Goal: Information Seeking & Learning: Learn about a topic

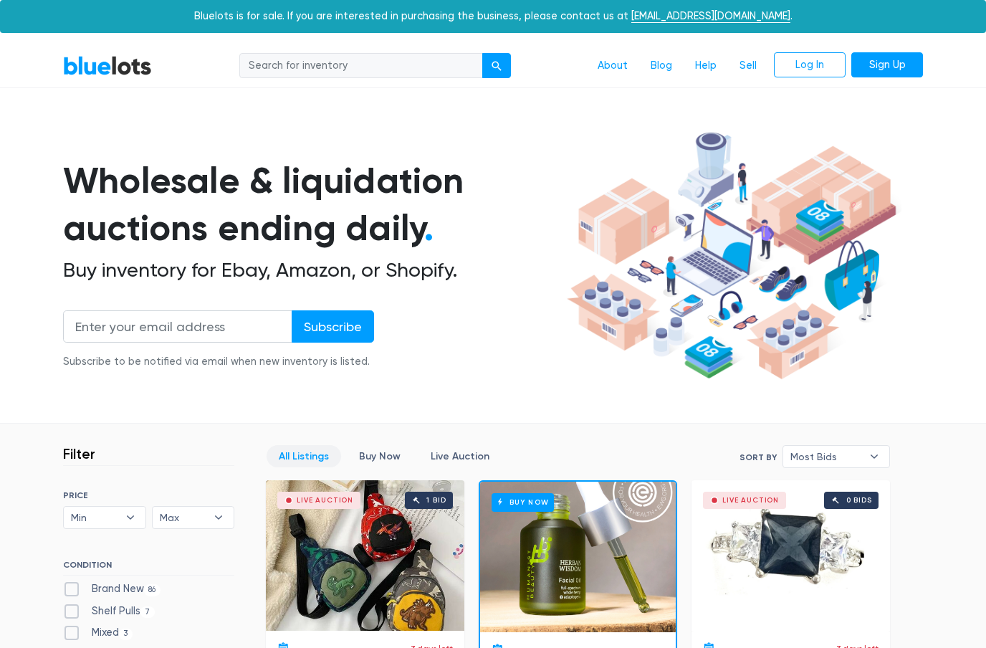
click at [143, 588] on label "Brand New 86" at bounding box center [111, 589] width 97 height 16
click at [72, 588] on New"] "Brand New 86" at bounding box center [67, 585] width 9 height 9
checkbox New"] "true"
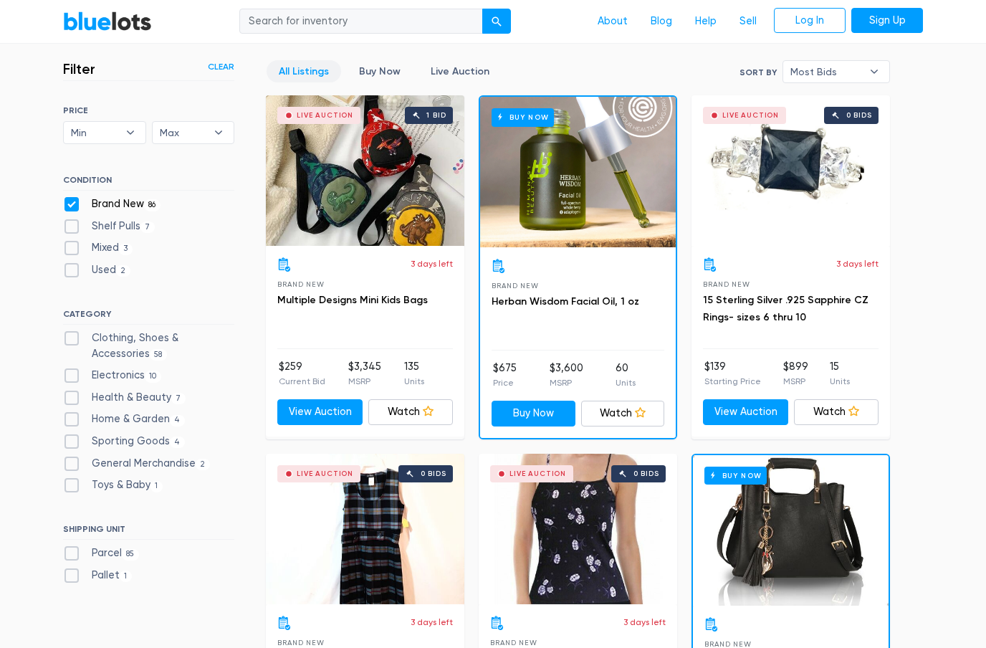
click at [99, 553] on label "Parcel 85" at bounding box center [101, 553] width 76 height 16
click at [72, 553] on input "Parcel 85" at bounding box center [67, 549] width 9 height 9
checkbox input "true"
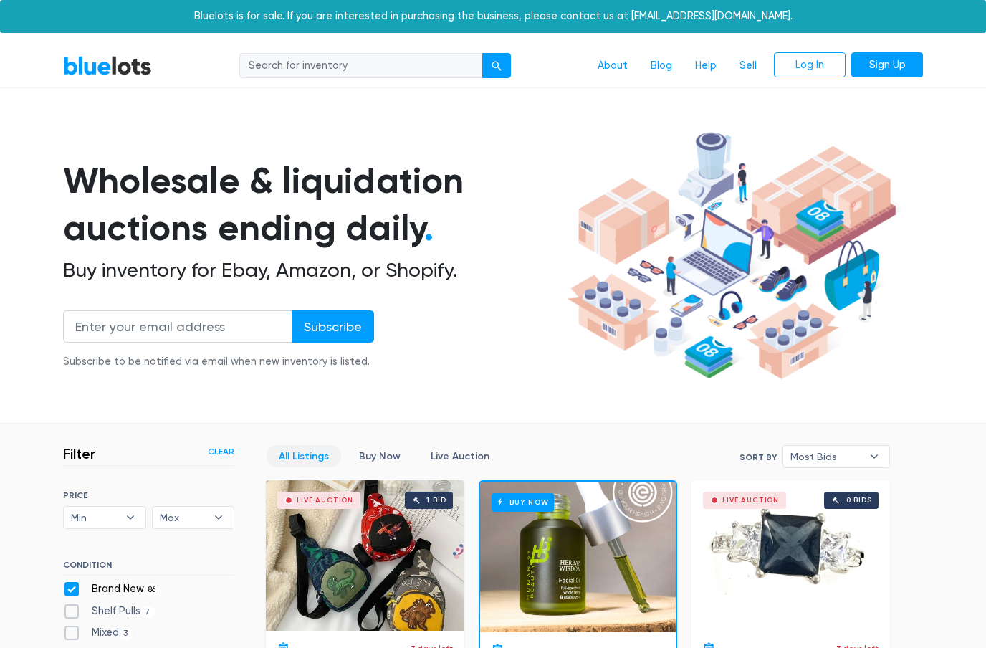
scroll to position [385, 0]
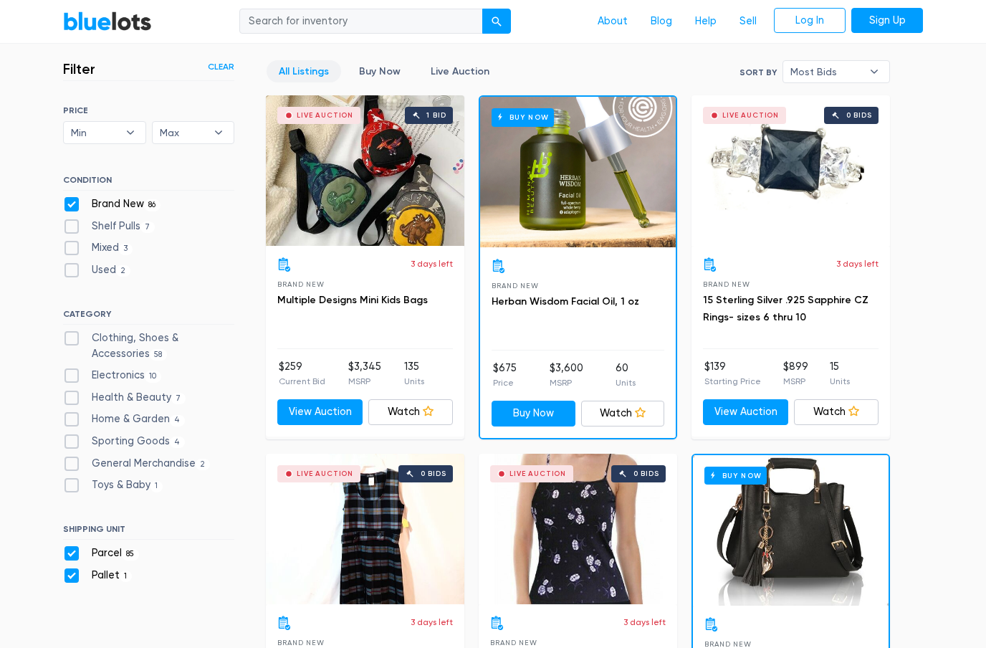
click at [64, 198] on label "Brand New 86" at bounding box center [111, 204] width 97 height 16
click at [64, 198] on New"] "Brand New 86" at bounding box center [67, 200] width 9 height 9
checkbox New"] "false"
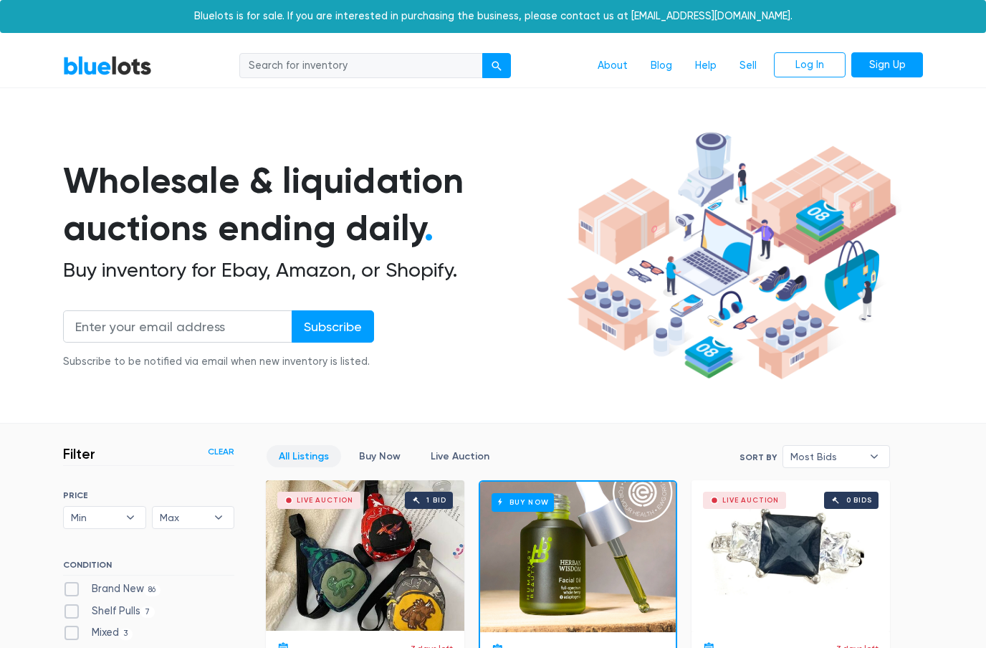
scroll to position [385, 0]
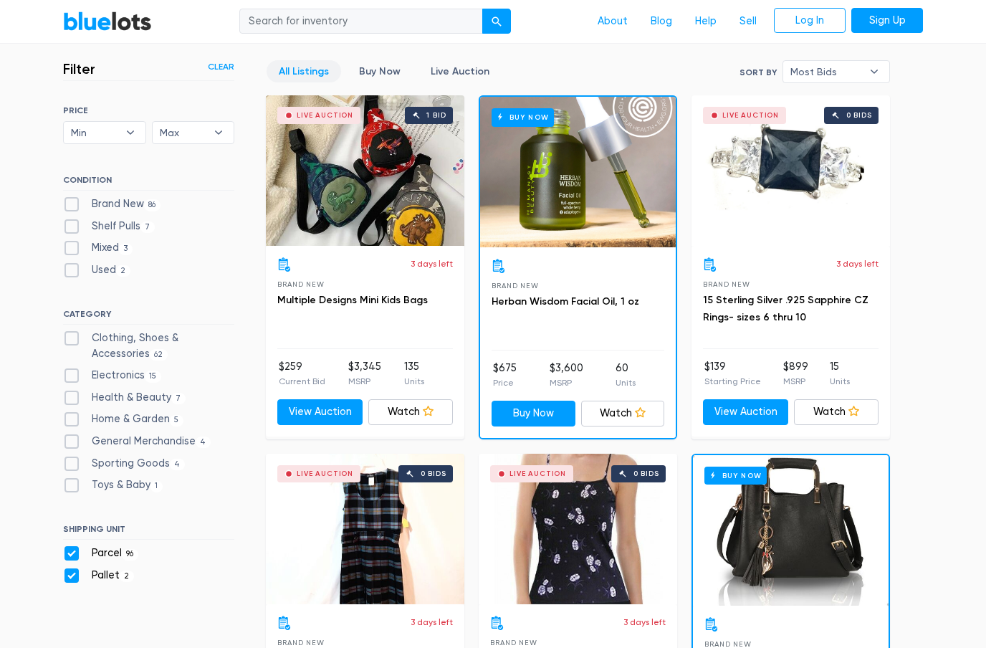
click at [118, 567] on label "Pallet 2" at bounding box center [98, 575] width 71 height 16
click at [72, 567] on input "Pallet 2" at bounding box center [67, 571] width 9 height 9
checkbox input "false"
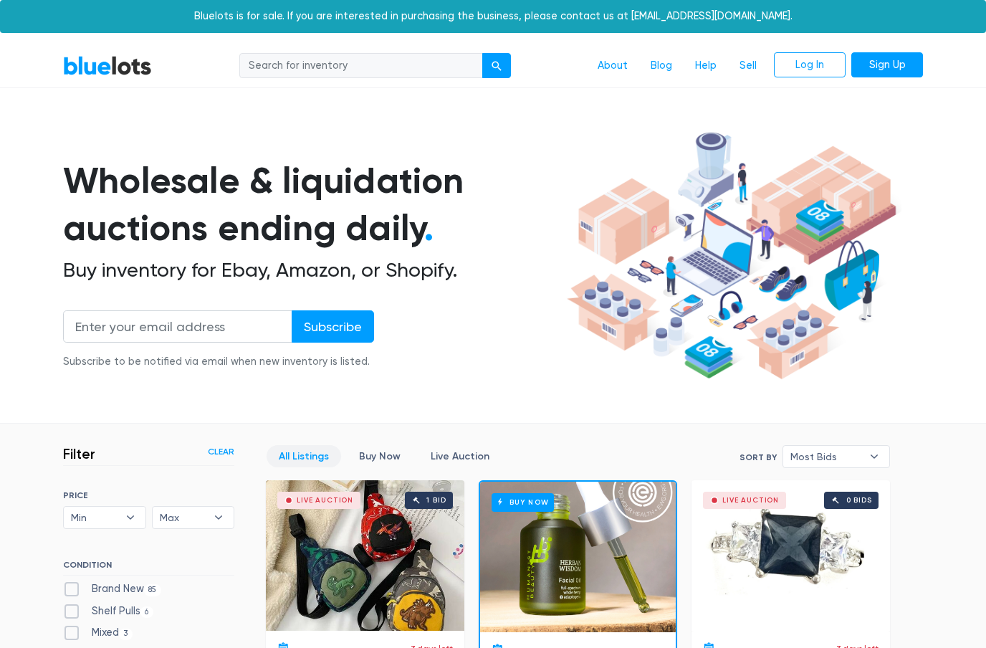
scroll to position [385, 0]
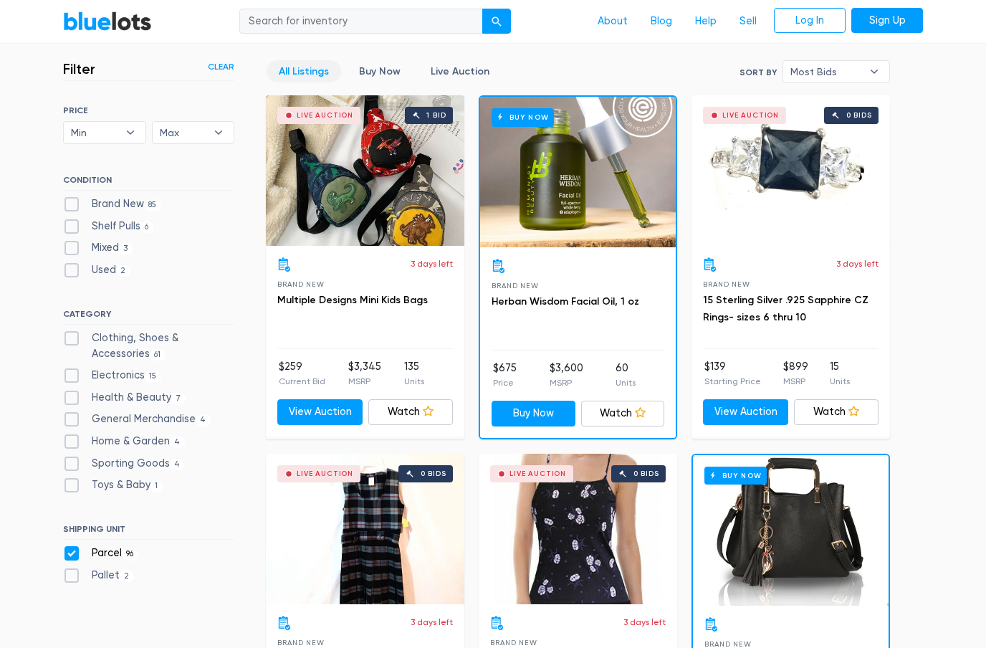
click at [100, 570] on label "Pallet 2" at bounding box center [98, 575] width 71 height 16
click at [72, 570] on input "Pallet 2" at bounding box center [67, 571] width 9 height 9
checkbox input "true"
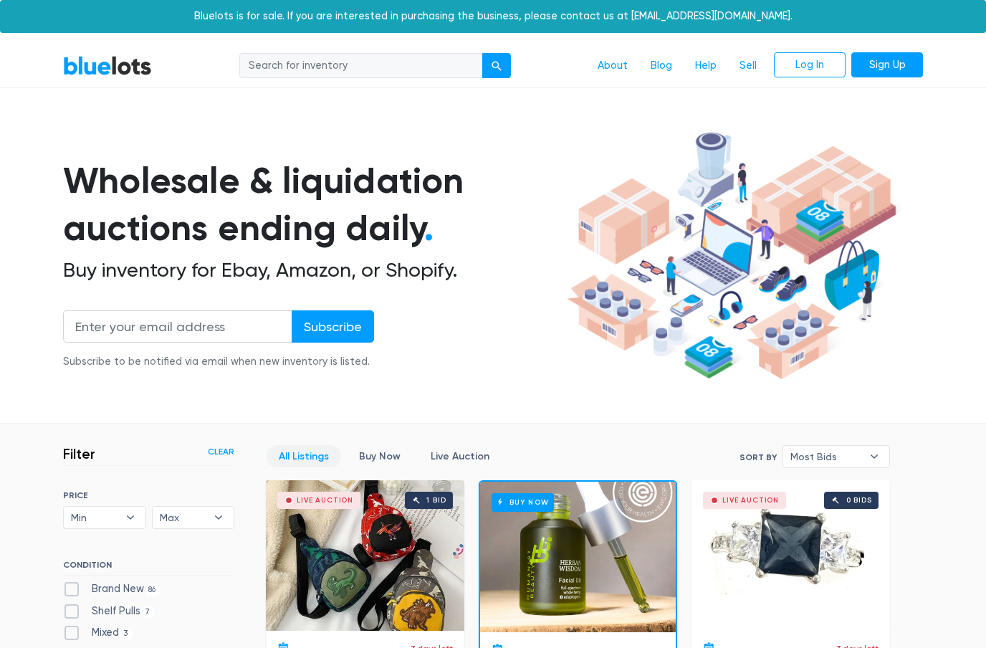
scroll to position [385, 0]
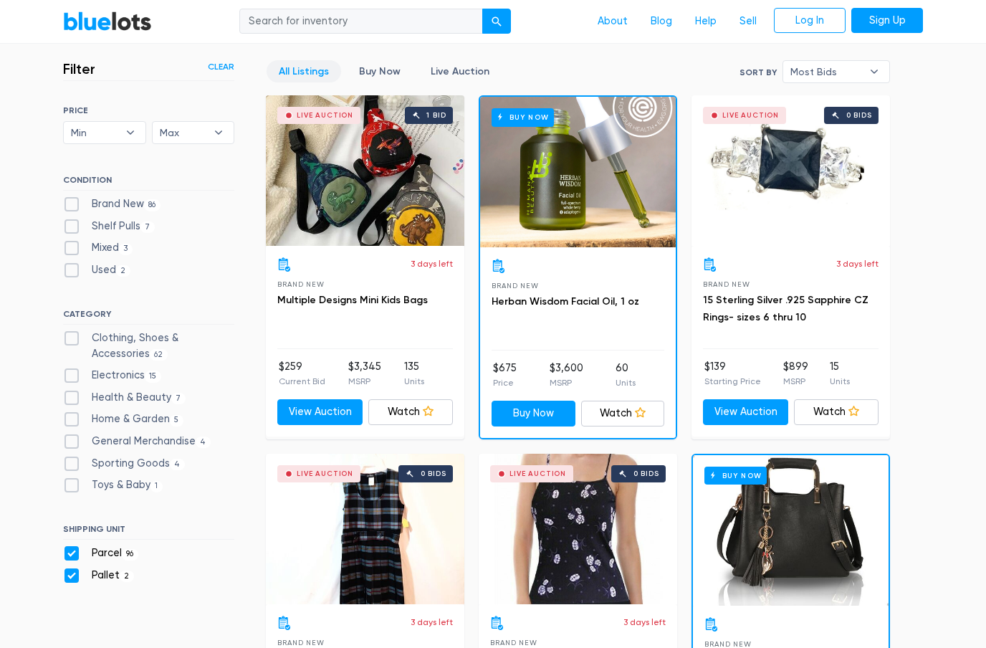
click at [74, 545] on label "Parcel 96" at bounding box center [100, 553] width 75 height 16
click at [72, 545] on input "Parcel 96" at bounding box center [67, 549] width 9 height 9
checkbox input "false"
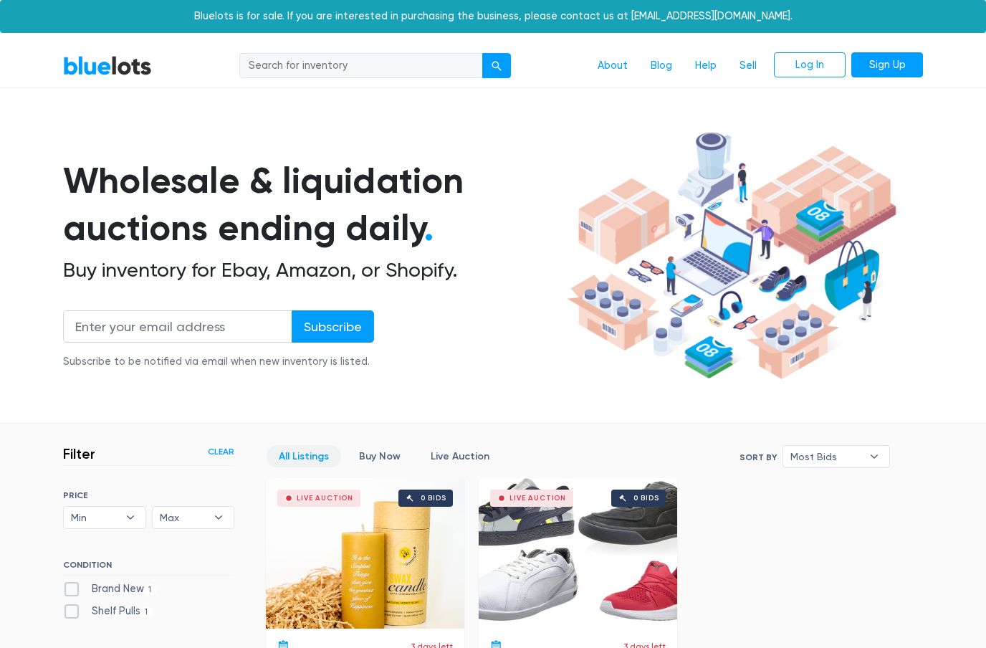
scroll to position [385, 0]
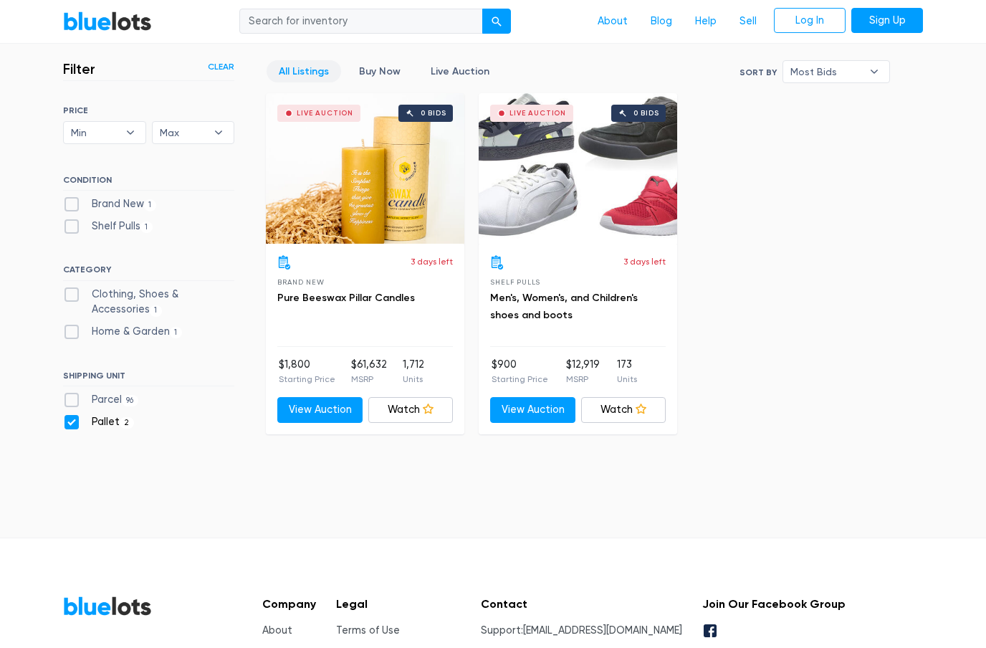
click at [68, 395] on label "Parcel 96" at bounding box center [100, 400] width 75 height 16
click at [68, 395] on input "Parcel 96" at bounding box center [67, 396] width 9 height 9
checkbox input "true"
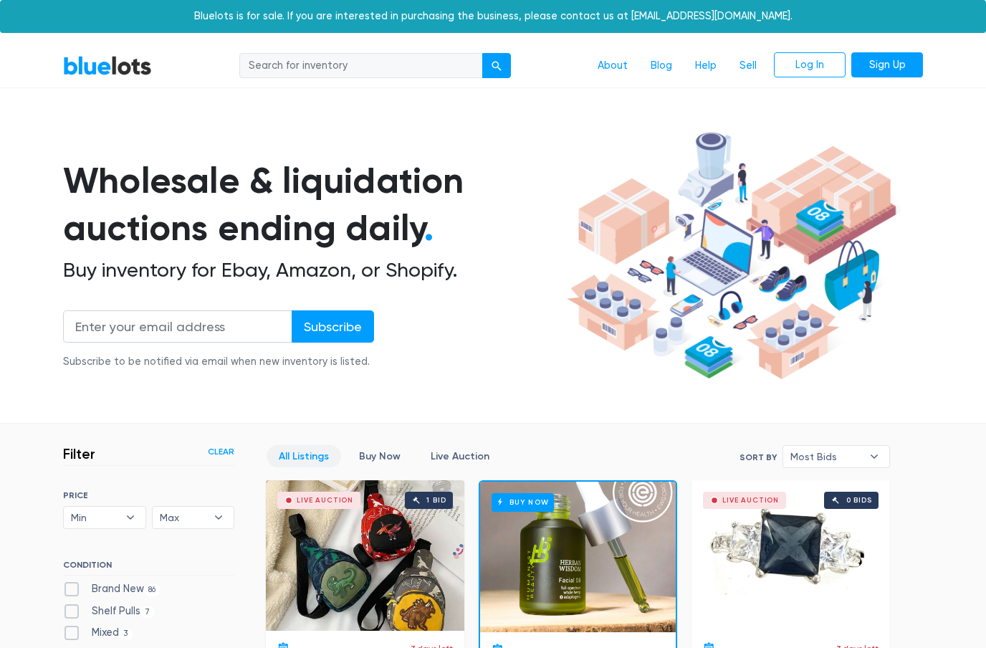
scroll to position [385, 0]
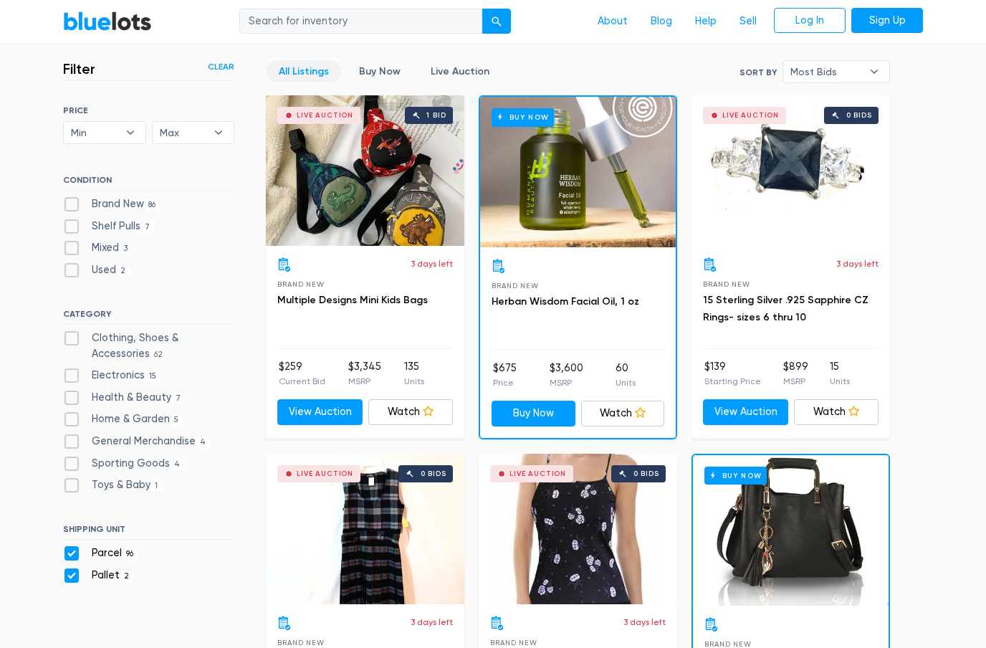
click at [75, 572] on label "Pallet 2" at bounding box center [98, 575] width 71 height 16
click at [72, 572] on input "Pallet 2" at bounding box center [67, 571] width 9 height 9
checkbox input "false"
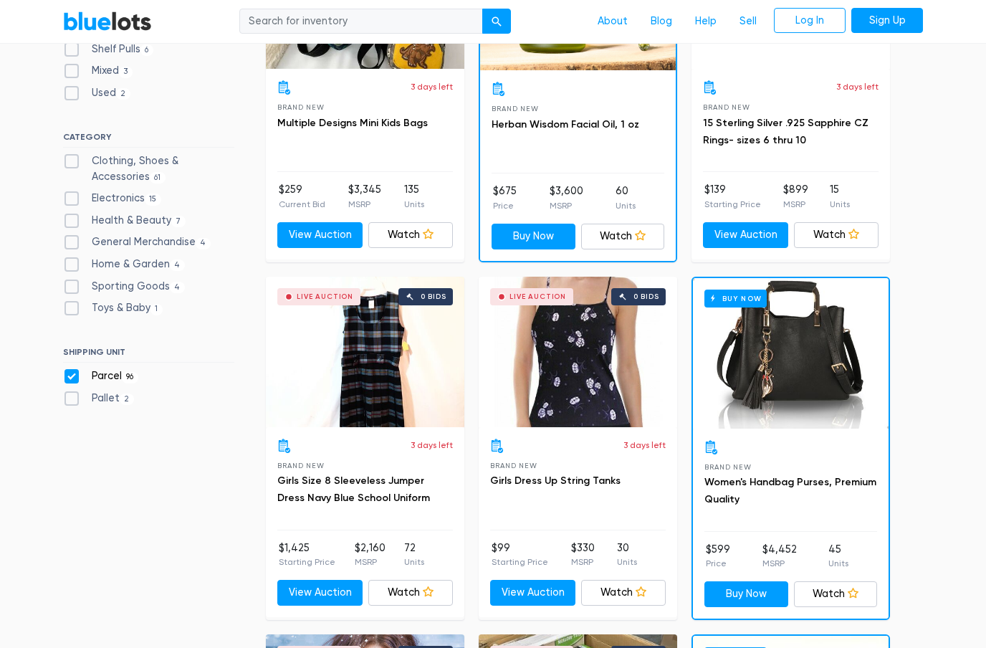
scroll to position [522, 0]
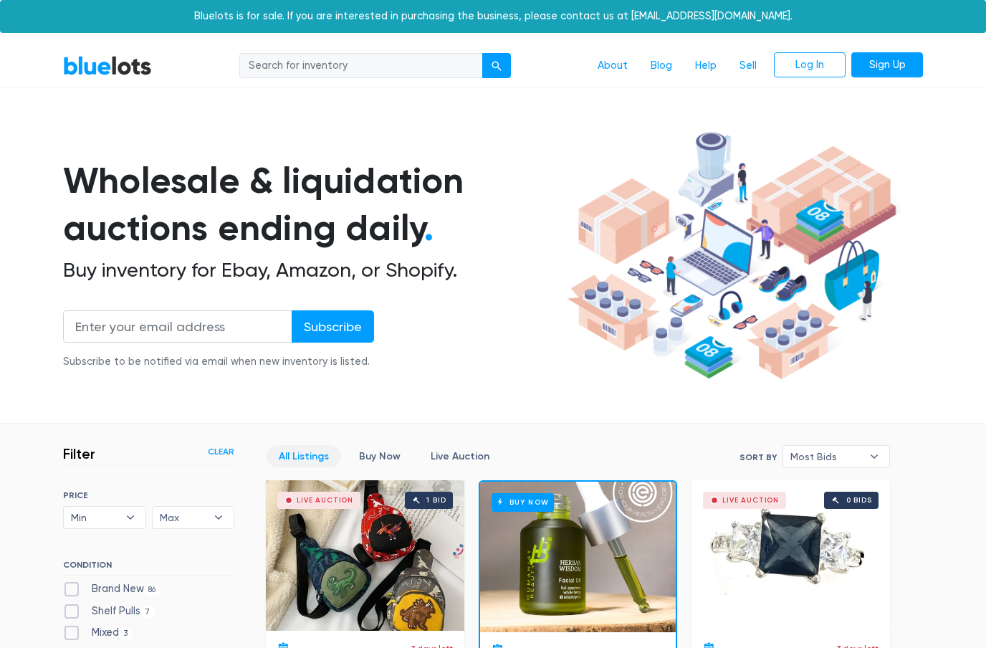
scroll to position [385, 0]
